Goal: Information Seeking & Learning: Understand process/instructions

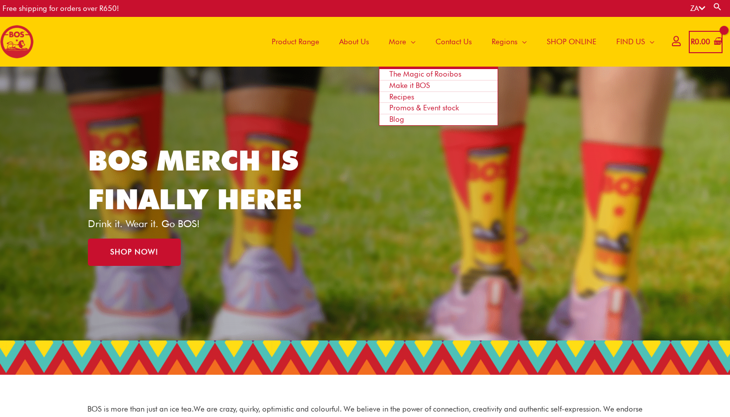
click at [404, 95] on span "Recipes" at bounding box center [401, 96] width 25 height 9
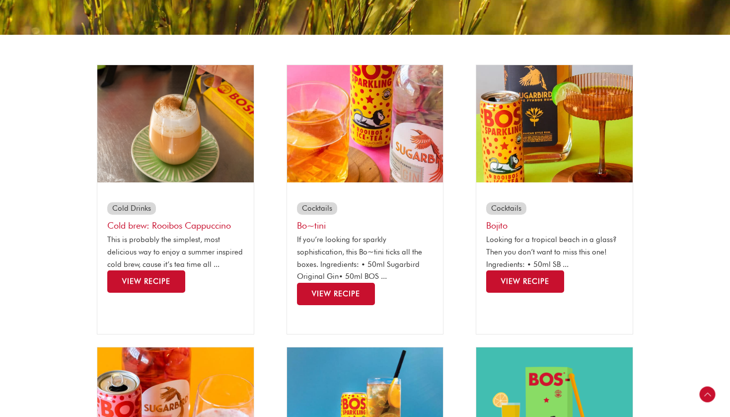
scroll to position [218, 0]
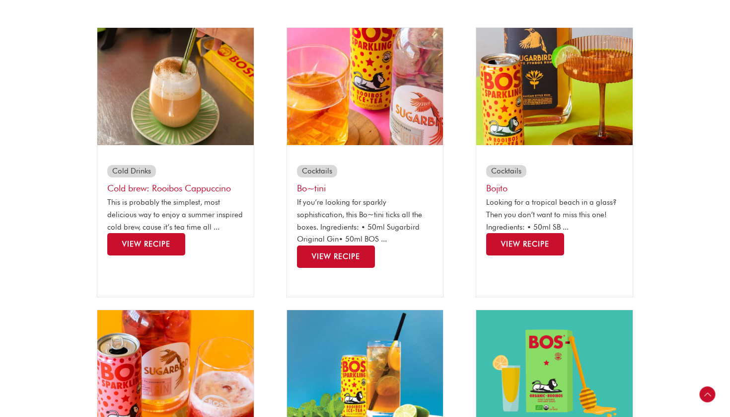
click at [384, 192] on h3 "Bo~tini" at bounding box center [365, 187] width 137 height 11
click at [350, 257] on span "View Recipe" at bounding box center [336, 256] width 48 height 9
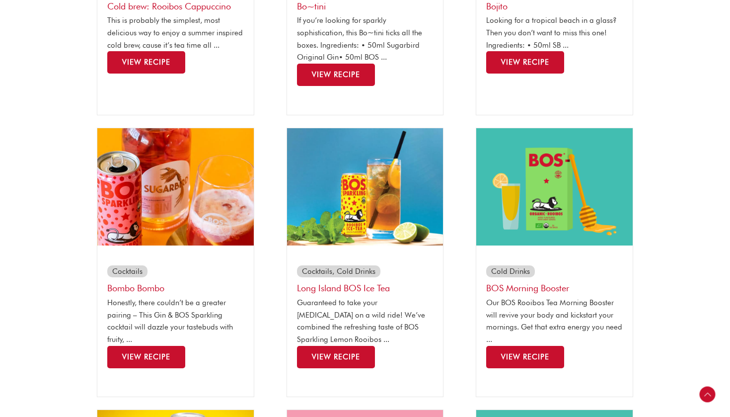
scroll to position [442, 0]
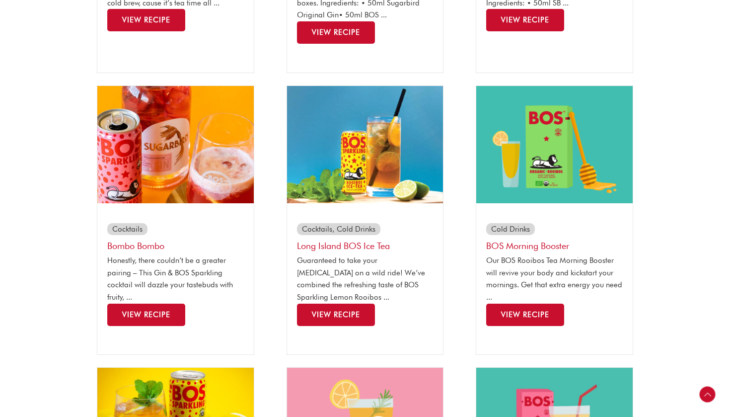
click at [170, 310] on span "View Recipe" at bounding box center [146, 314] width 48 height 9
click at [147, 313] on span "View Recipe" at bounding box center [146, 314] width 48 height 9
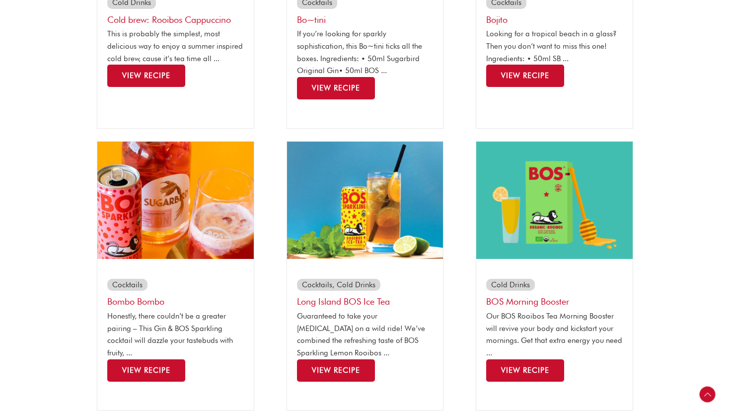
scroll to position [290, 0]
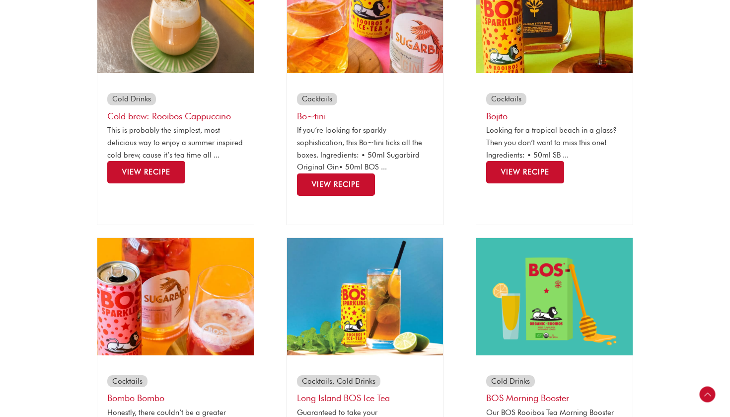
click at [339, 185] on span "View Recipe" at bounding box center [336, 184] width 48 height 9
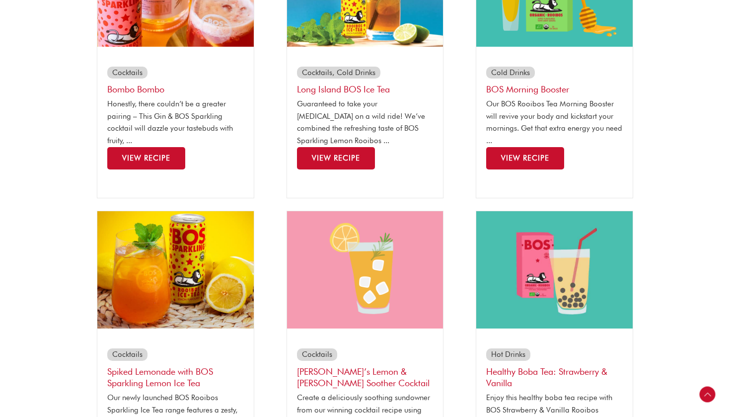
scroll to position [623, 0]
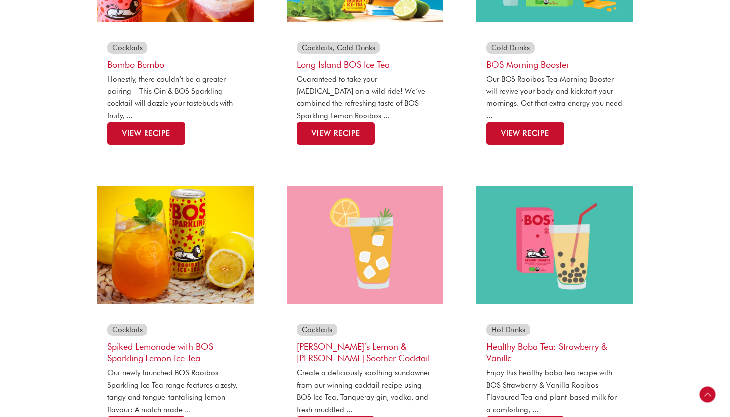
click at [353, 122] on link "View Recipe" at bounding box center [336, 133] width 78 height 22
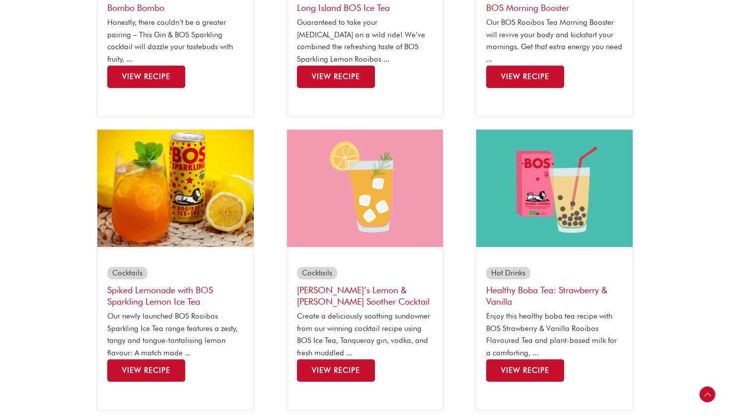
scroll to position [701, 0]
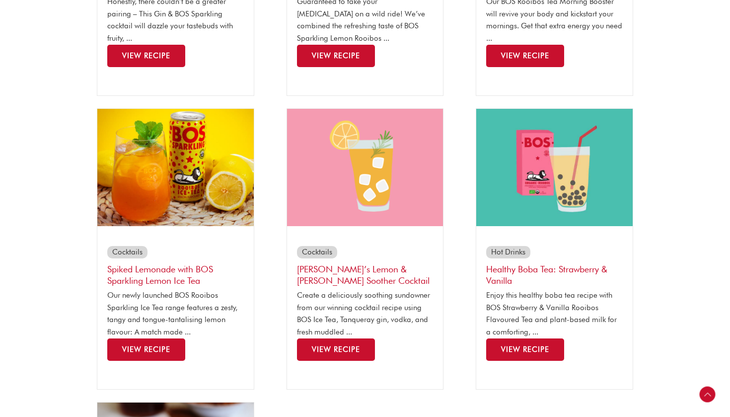
click at [146, 345] on span "View Recipe" at bounding box center [146, 349] width 48 height 9
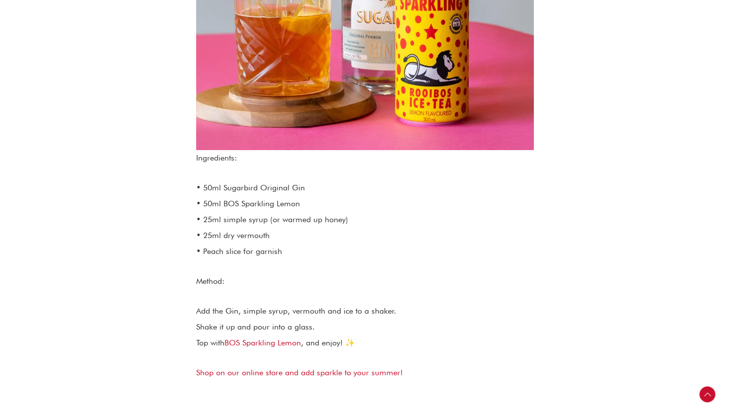
scroll to position [528, 0]
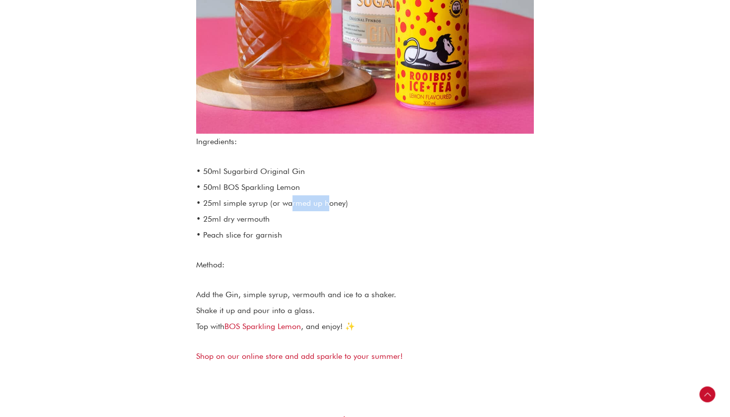
drag, startPoint x: 289, startPoint y: 201, endPoint x: 328, endPoint y: 202, distance: 39.3
click at [328, 202] on p "• 50ml Sugarbird Original Gin • 50ml BOS Sparkling Lemon • 25ml simple syrup (o…" at bounding box center [365, 202] width 338 height 79
click at [325, 223] on p "• 50ml Sugarbird Original Gin • 50ml BOS Sparkling Lemon • 25ml simple syrup (o…" at bounding box center [365, 202] width 338 height 79
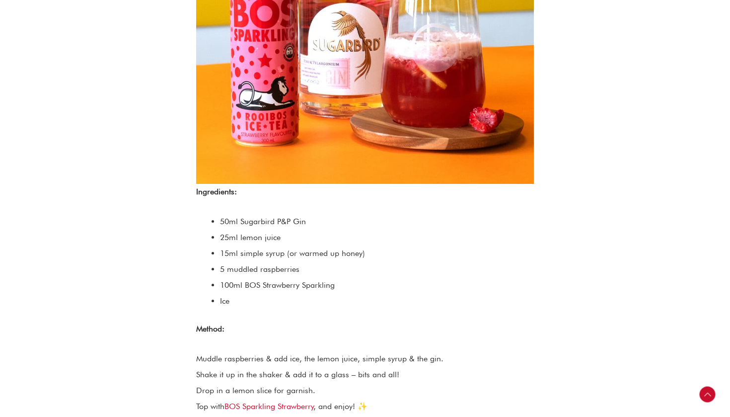
scroll to position [496, 0]
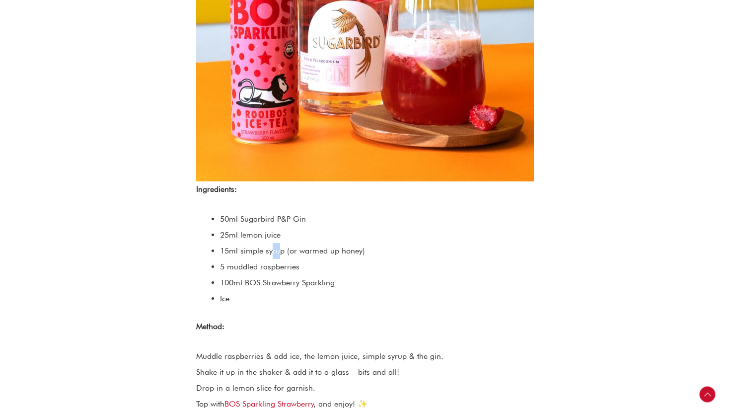
drag, startPoint x: 271, startPoint y: 252, endPoint x: 280, endPoint y: 252, distance: 9.4
click at [280, 252] on li "15ml simple syrup (or warmed up honey)" at bounding box center [377, 251] width 314 height 16
click at [291, 262] on li "5 muddled raspberries" at bounding box center [377, 267] width 314 height 16
click at [288, 268] on li "5 muddled raspberries" at bounding box center [377, 267] width 314 height 16
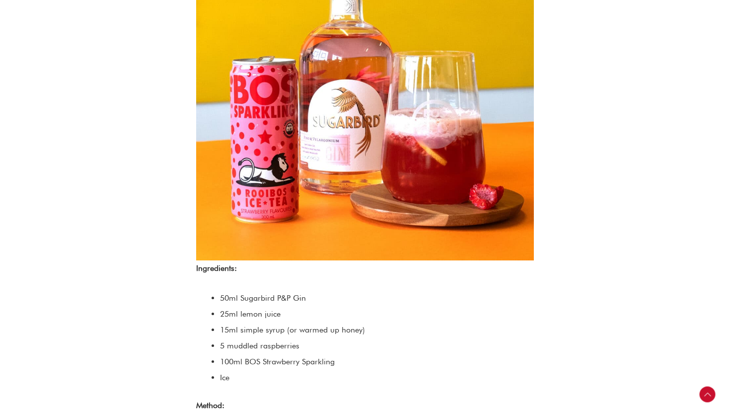
scroll to position [404, 0]
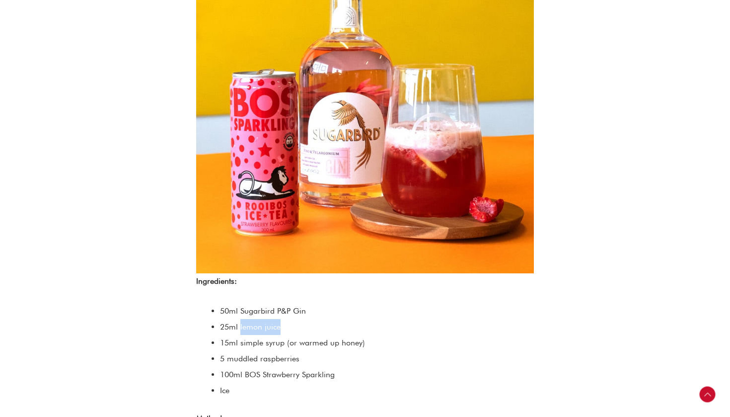
drag, startPoint x: 284, startPoint y: 327, endPoint x: 240, endPoint y: 323, distance: 44.4
click at [240, 323] on li "25ml lemon juice" at bounding box center [377, 327] width 314 height 16
copy li "lemon juice"
click at [318, 353] on li "5 muddled raspberries" at bounding box center [377, 359] width 314 height 16
drag, startPoint x: 284, startPoint y: 343, endPoint x: 239, endPoint y: 341, distance: 44.2
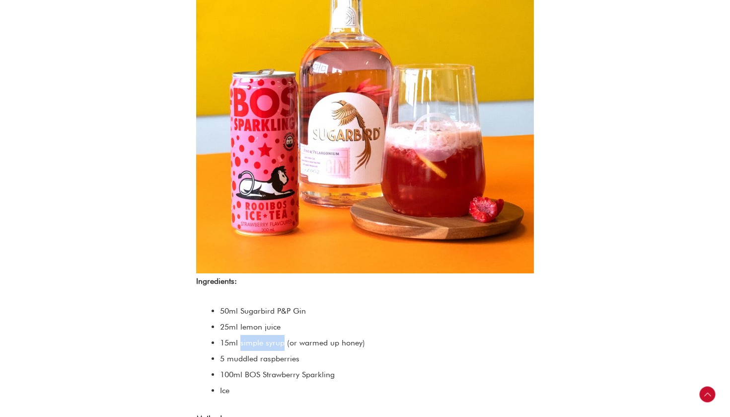
click at [239, 341] on li "15ml simple syrup (or warmed up honey)" at bounding box center [377, 343] width 314 height 16
copy li "simple syrup"
click at [264, 387] on li "Ice" at bounding box center [377, 391] width 314 height 16
drag, startPoint x: 303, startPoint y: 359, endPoint x: 228, endPoint y: 361, distance: 75.0
click at [228, 361] on li "5 muddled raspberries" at bounding box center [377, 359] width 314 height 16
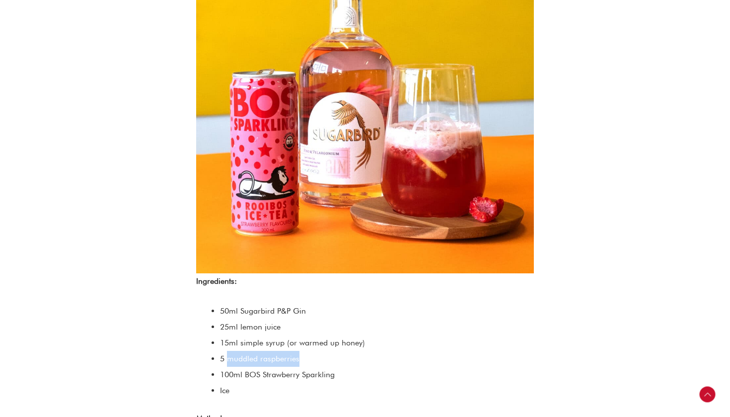
copy li "muddled raspberries"
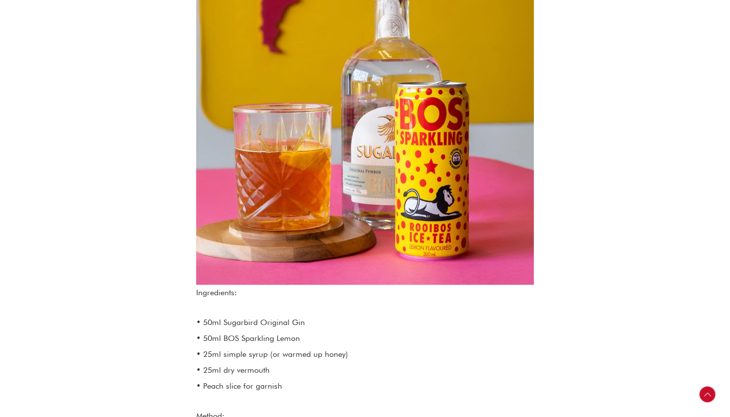
scroll to position [488, 0]
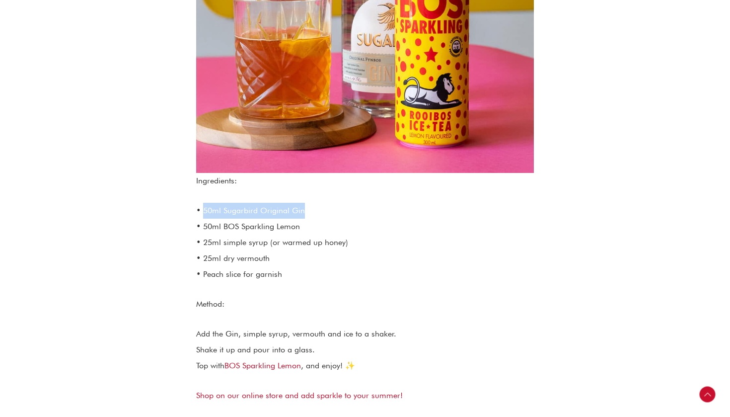
drag, startPoint x: 308, startPoint y: 210, endPoint x: 205, endPoint y: 210, distance: 103.3
click at [205, 210] on p "• 50ml Sugarbird Original Gin • 50ml BOS Sparkling Lemon • 25ml simple syrup (o…" at bounding box center [365, 242] width 338 height 79
copy p "50ml Sugarbird Original Gin"
click at [707, 0] on section "If you’re looking for sparkly sophistication, this Bo~tini ticks all the boxes.…" at bounding box center [365, 112] width 730 height 670
click at [273, 259] on p "• 50ml Sugarbird Original Gin • 50ml BOS Sparkling Lemon • 25ml simple syrup (o…" at bounding box center [365, 242] width 338 height 79
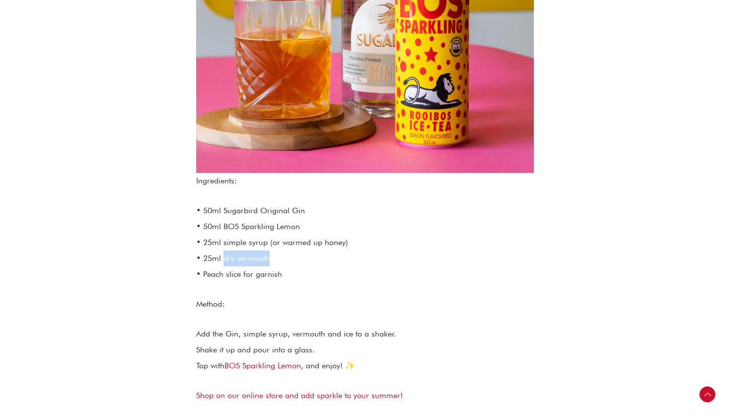
drag, startPoint x: 272, startPoint y: 259, endPoint x: 225, endPoint y: 262, distance: 47.3
click at [225, 262] on p "• 50ml Sugarbird Original Gin • 50ml BOS Sparkling Lemon • 25ml simple syrup (o…" at bounding box center [365, 242] width 338 height 79
copy p "dry vermouth"
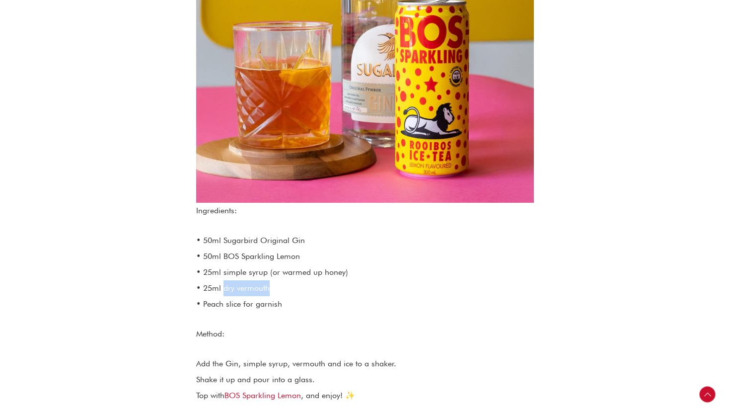
scroll to position [460, 0]
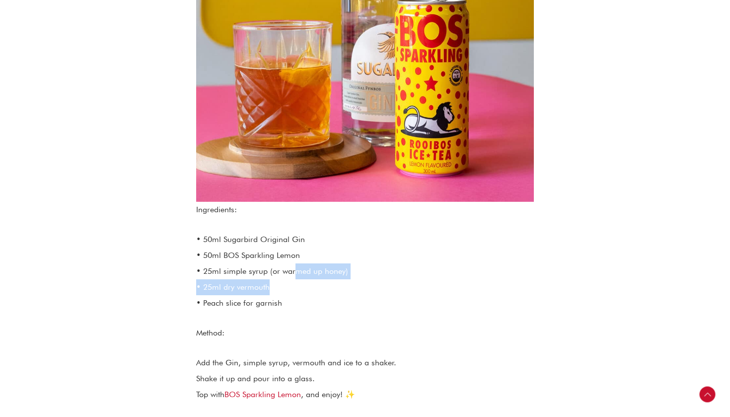
drag, startPoint x: 354, startPoint y: 279, endPoint x: 296, endPoint y: 263, distance: 60.3
click at [296, 263] on p "• 50ml Sugarbird Original Gin • 50ml BOS Sparkling Lemon • 25ml simple syrup (o…" at bounding box center [365, 271] width 338 height 79
click at [310, 289] on p "• 50ml Sugarbird Original Gin • 50ml BOS Sparkling Lemon • 25ml simple syrup (o…" at bounding box center [365, 271] width 338 height 79
click at [311, 303] on p "• 50ml Sugarbird Original Gin • 50ml BOS Sparkling Lemon • 25ml simple syrup (o…" at bounding box center [365, 271] width 338 height 79
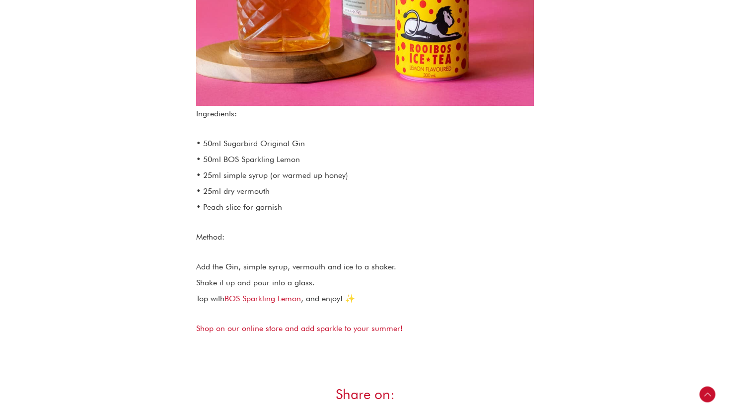
scroll to position [558, 0]
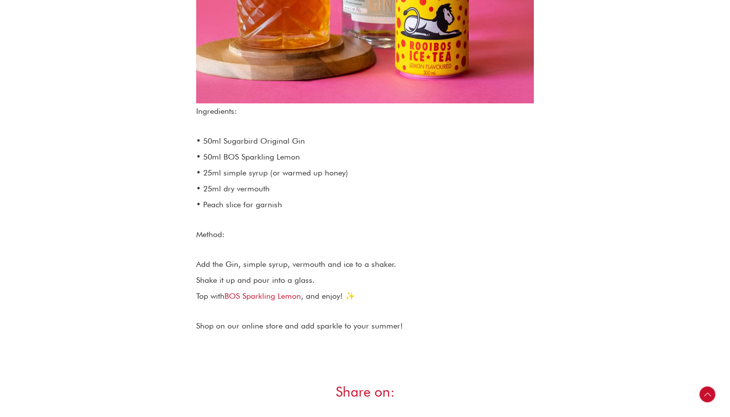
click at [333, 327] on link "Shop on our online store and add sparkle to your summer!" at bounding box center [299, 325] width 207 height 9
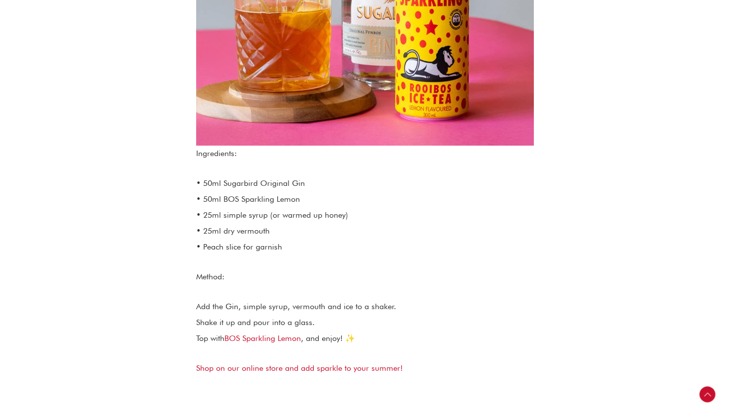
scroll to position [408, 0]
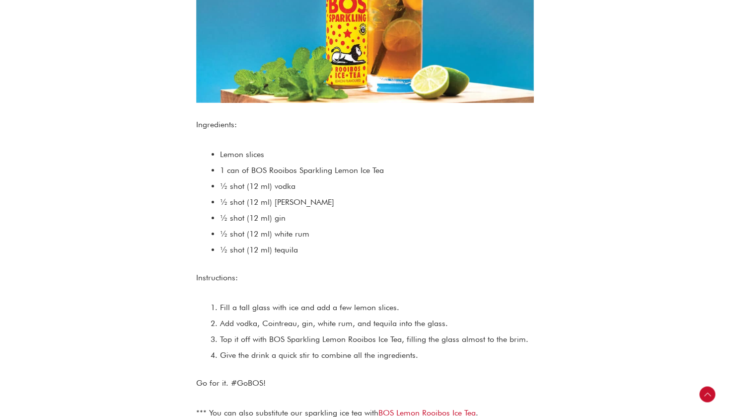
scroll to position [445, 0]
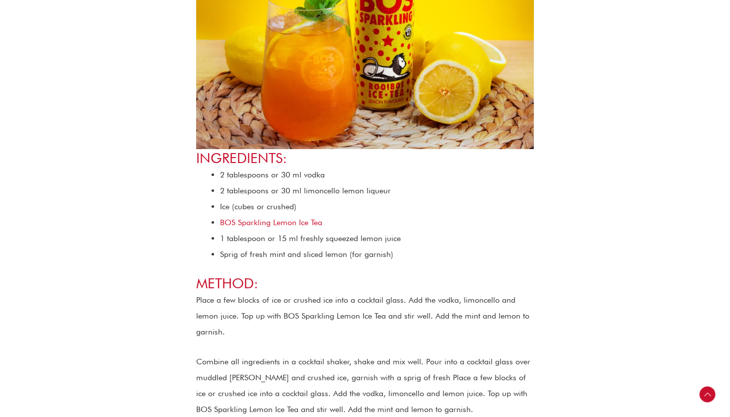
scroll to position [382, 0]
drag, startPoint x: 392, startPoint y: 191, endPoint x: 302, endPoint y: 194, distance: 90.0
click at [302, 194] on li "2 tablespoons or 30 ml limoncello lemon liqueur" at bounding box center [377, 191] width 314 height 16
copy li "limoncello lemon liqueur"
click at [334, 229] on li "BOS Sparkling Lemon Ice Tea" at bounding box center [377, 223] width 314 height 16
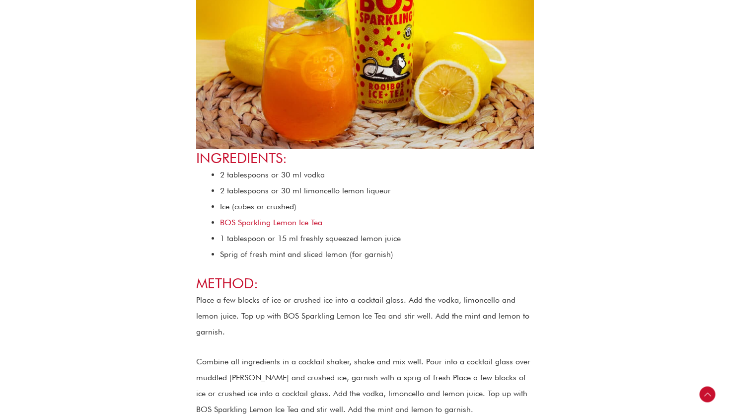
click at [326, 193] on li "2 tablespoons or 30 ml limoncello lemon liqueur" at bounding box center [377, 191] width 314 height 16
drag, startPoint x: 394, startPoint y: 190, endPoint x: 304, endPoint y: 192, distance: 89.9
click at [304, 192] on li "2 tablespoons or 30 ml limoncello lemon liqueur" at bounding box center [377, 191] width 314 height 16
copy li "limoncello lemon liqueur"
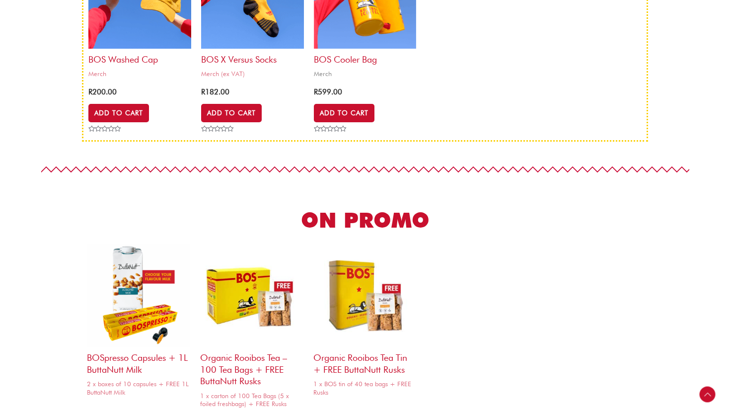
scroll to position [402, 0]
